Goal: Transaction & Acquisition: Purchase product/service

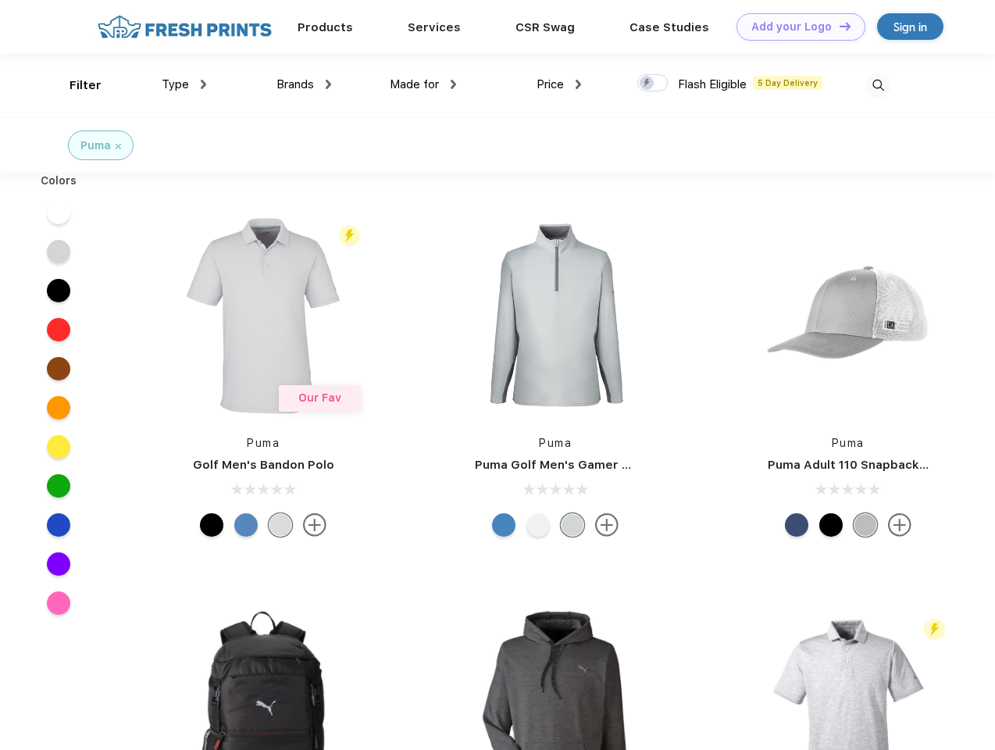
click at [795, 27] on link "Add your Logo Design Tool" at bounding box center [801, 26] width 129 height 27
click at [0, 0] on div "Design Tool" at bounding box center [0, 0] width 0 height 0
click at [838, 26] on link "Add your Logo Design Tool" at bounding box center [801, 26] width 129 height 27
click at [75, 85] on div "Filter" at bounding box center [86, 86] width 32 height 18
click at [184, 84] on span "Type" at bounding box center [175, 84] width 27 height 14
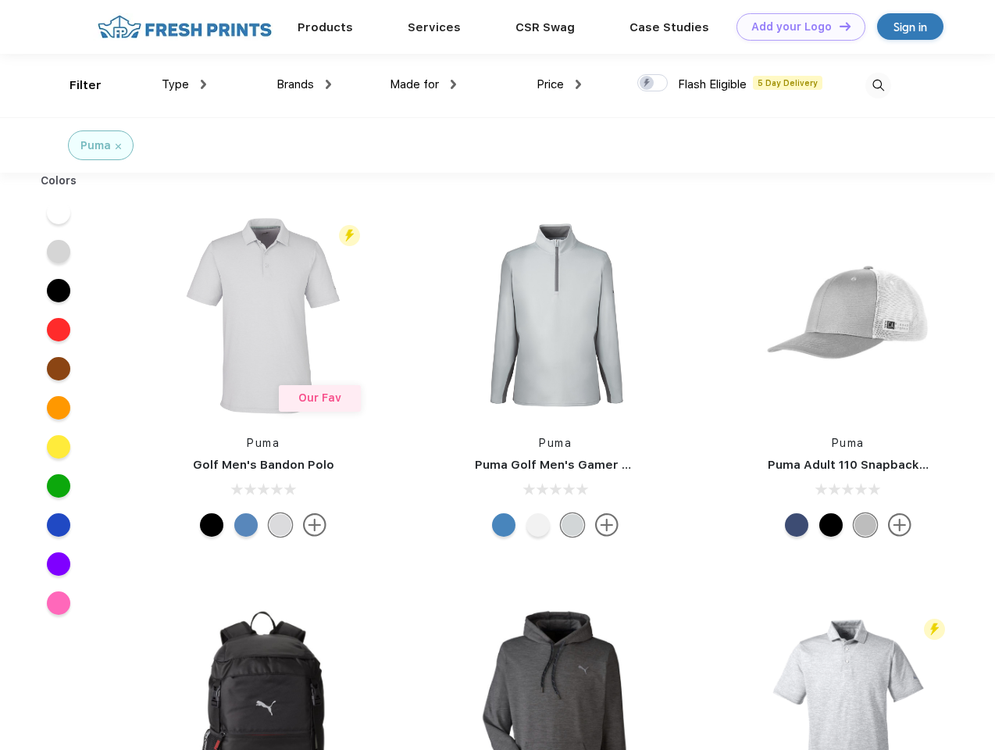
click at [304, 84] on span "Brands" at bounding box center [296, 84] width 38 height 14
click at [423, 84] on span "Made for" at bounding box center [414, 84] width 49 height 14
click at [559, 84] on span "Price" at bounding box center [550, 84] width 27 height 14
click at [653, 84] on div at bounding box center [653, 82] width 30 height 17
click at [648, 84] on input "checkbox" at bounding box center [643, 78] width 10 height 10
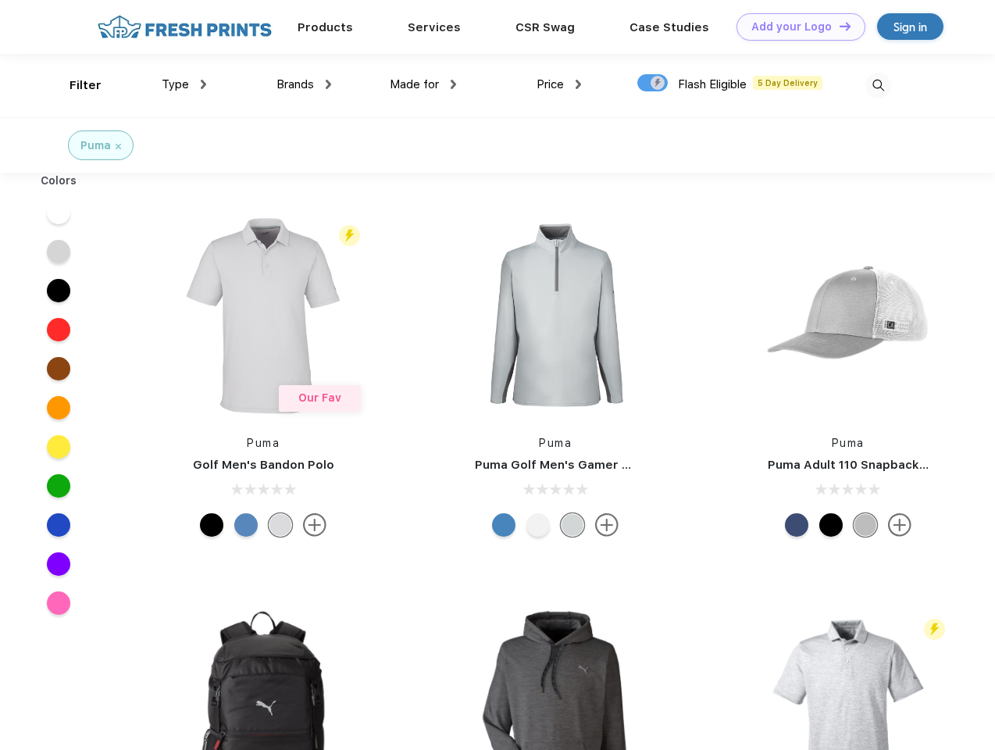
click at [878, 85] on img at bounding box center [879, 86] width 26 height 26
